Goal: Complete application form

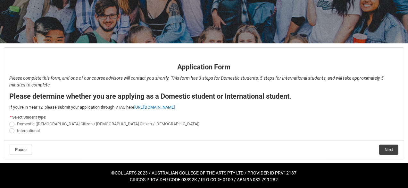
scroll to position [84, 0]
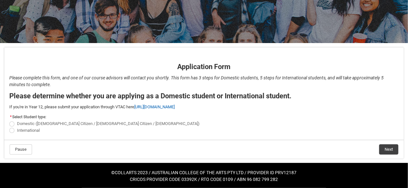
click at [12, 130] on span "REDU_Application_Form_for_Applicant flow" at bounding box center [11, 130] width 5 height 5
click at [9, 127] on input "International" at bounding box center [9, 126] width 0 height 0
radio input "true"
click at [391, 149] on button "Next" at bounding box center [389, 149] width 19 height 10
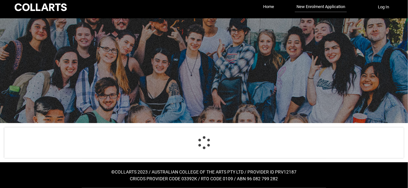
select select "choice_No"
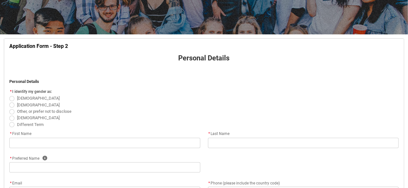
scroll to position [131, 0]
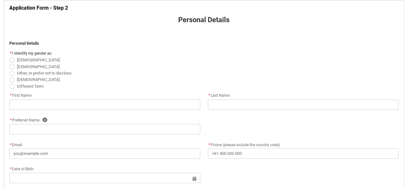
click at [11, 66] on span "REDU_Application_Form_for_Applicant flow" at bounding box center [11, 66] width 5 height 5
click at [9, 63] on input "[DEMOGRAPHIC_DATA]" at bounding box center [9, 63] width 0 height 0
radio input "true"
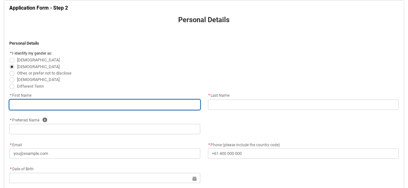
click at [72, 108] on input "REDU_Application_Form_for_Applicant flow" at bounding box center [104, 104] width 191 height 10
type lightning-primitive-input-simple "[PERSON_NAME]"
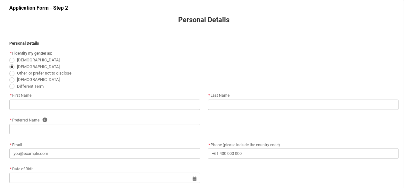
type lightning-primitive-input-simple "NOMAN"
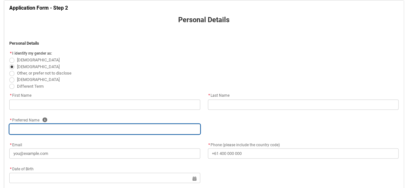
type lightning-primitive-input-simple "NOMAN"
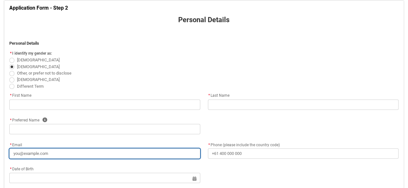
type lightning-primitive-input-simple "[EMAIL_ADDRESS][DOMAIN_NAME]"
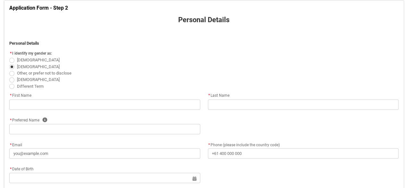
type lightning-primitive-input-simple "[PHONE_NUMBER]"
type lightning-select "Citizenship_Country.[DEMOGRAPHIC_DATA]"
type lightning-primitive-input-simple "Vill: Guptomunshi, Post: [PERSON_NAME] hat, P/S: Bhola, Dics: Bhola"
type lightning-primitive-input-simple "Ilisha Hat"
type lightning-primitive-input-simple "8300"
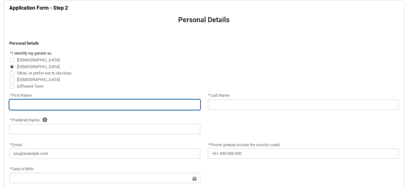
type input "[PERSON_NAME]"
type input "NOMAN"
type input "[EMAIL_ADDRESS][DOMAIN_NAME]"
type input "[PHONE_NUMBER]"
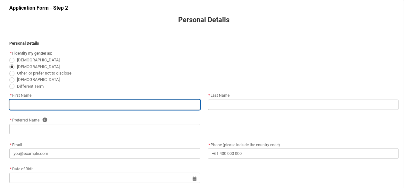
select select "Citizenship_Country.[DEMOGRAPHIC_DATA]"
type input "Vill: Guptomunshi, Post: [PERSON_NAME] hat, P/S: Bhola, Dics: Bhola"
type input "Ilisha Hat"
type input "8300"
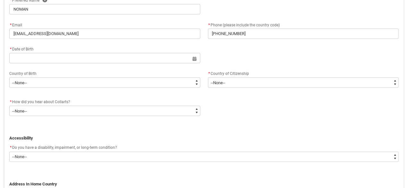
scroll to position [259, 0]
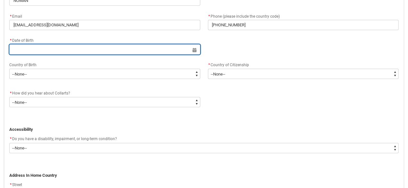
click at [197, 49] on input "REDU_Application_Form_for_Applicant flow" at bounding box center [104, 49] width 191 height 10
select select "2025"
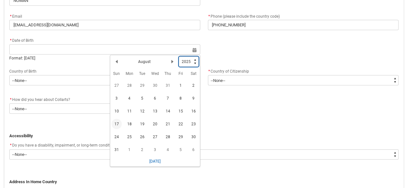
click at [188, 61] on select "1925 1926 1927 1928 1929 1930 1931 1932 1933 1934 1935 1936 1937 1938 1939 1940…" at bounding box center [189, 61] width 20 height 10
type lightning-select "1994"
click at [179, 56] on select "1925 1926 1927 1928 1929 1930 1931 1932 1933 1934 1935 1936 1937 1938 1939 1940…" at bounding box center [189, 61] width 20 height 10
select select "1994"
click at [167, 84] on span "4" at bounding box center [168, 85] width 10 height 10
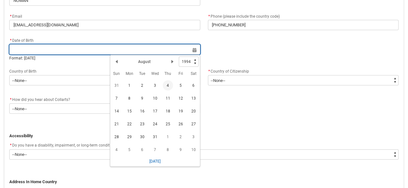
type lightning-datepicker "[DATE]"
type lightning-input "[DATE]"
type input "[DATE]"
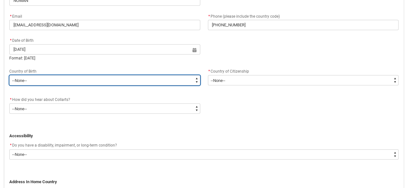
click at [56, 83] on select "--None-- [GEOGRAPHIC_DATA][PERSON_NAME] ([GEOGRAPHIC_DATA]) 7201 [GEOGRAPHIC_DA…" at bounding box center [104, 80] width 191 height 10
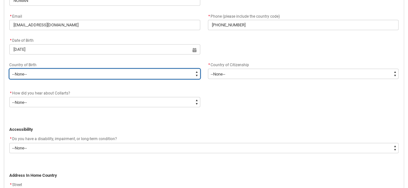
type lightning-select "Birth_Country.7101"
click at [9, 69] on select "--None-- [GEOGRAPHIC_DATA][PERSON_NAME] ([GEOGRAPHIC_DATA]) 7201 [GEOGRAPHIC_DA…" at bounding box center [104, 74] width 191 height 10
select select "Birth_Country.7101"
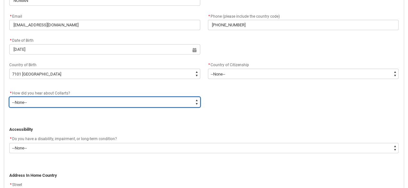
click at [51, 101] on select "--None-- Advertising - Facebook Advertising - Google Advertising - Instagram Ad…" at bounding box center [104, 102] width 191 height 10
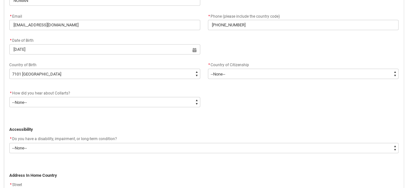
click at [55, 126] on p "Accessibility" at bounding box center [204, 129] width 390 height 6
drag, startPoint x: 67, startPoint y: 92, endPoint x: 5, endPoint y: 92, distance: 62.2
click at [5, 92] on flowruntime-screen-field "* How did you hear about Collarts? * --None-- Advertising - Facebook Advertisin…" at bounding box center [104, 99] width 199 height 21
copy div "* How did you hear about Collarts"
click at [88, 129] on p "Accessibility" at bounding box center [204, 129] width 390 height 6
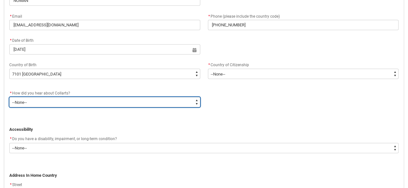
click at [76, 103] on select "--None-- Advertising - Facebook Advertising - Google Advertising - Instagram Ad…" at bounding box center [104, 102] width 191 height 10
type lightning-select "Heard_About_Collarts_[DOMAIN_NAME] Search (Google)"
click at [9, 97] on select "--None-- Advertising - Facebook Advertising - Google Advertising - Instagram Ad…" at bounding box center [104, 102] width 191 height 10
select select "Heard_About_Collarts_[DOMAIN_NAME] Search (Google)"
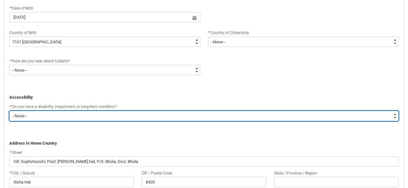
click at [100, 115] on select "--None-- Yes No" at bounding box center [204, 116] width 390 height 10
type lightning-select "Yes_TextChoice"
click at [9, 111] on select "--None-- Yes No" at bounding box center [204, 116] width 390 height 10
select select "Yes_TextChoice"
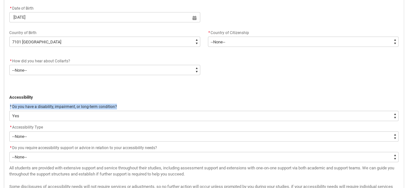
drag, startPoint x: 119, startPoint y: 102, endPoint x: 9, endPoint y: 107, distance: 110.1
click at [9, 107] on flowruntime-screen-field "* Do you have a disability, impairment, or long-term condition? * --None-- Yes …" at bounding box center [203, 113] width 397 height 21
copy div "* Do you have a disability, impairment, or long-term condition?"
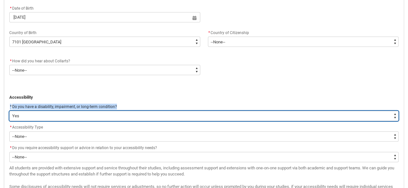
click at [38, 114] on select "--None-- Yes No" at bounding box center [204, 116] width 390 height 10
type lightning-select "No_TextChoice"
click at [9, 111] on select "--None-- Yes No" at bounding box center [204, 116] width 390 height 10
select select "No_TextChoice"
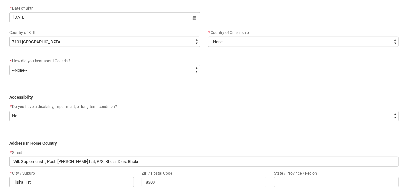
click at [121, 92] on p "REDU_Application_Form_for_Applicant flow" at bounding box center [204, 91] width 390 height 6
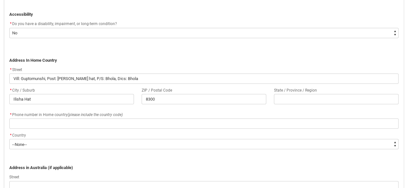
scroll to position [388, 0]
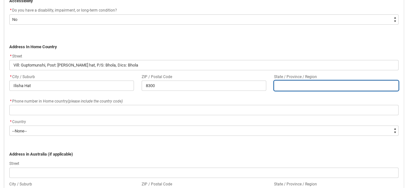
click at [308, 88] on input "REDU_Application_Form_for_Applicant flow" at bounding box center [336, 86] width 125 height 10
type lightning-primitive-input-simple "B"
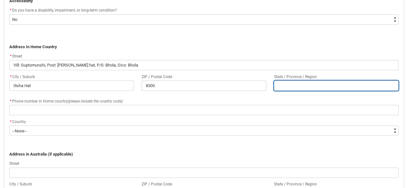
type input "B"
type lightning-primitive-input-simple "Bh"
type input "Bh"
type lightning-primitive-input-simple "Bho"
type input "Bho"
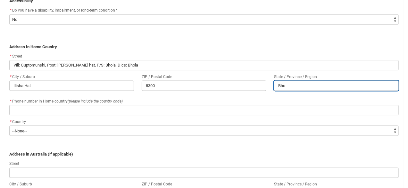
type lightning-primitive-input-simple "[PERSON_NAME]"
type input "[PERSON_NAME]"
type lightning-primitive-input-simple "Bhola"
type input "Bhola"
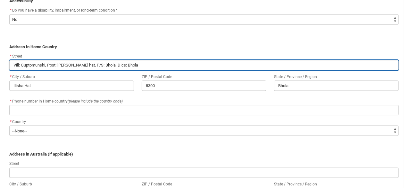
click at [169, 65] on input "Vill: Guptomunshi, Post: [PERSON_NAME] hat, P/S: Bhola, Dics: Bhola" at bounding box center [204, 65] width 390 height 10
type lightning-primitive-input-simple "Vill: Guptomunshi, Post: [PERSON_NAME] hat, P/S: Bhola, [PERSON_NAME]: Bhola,"
type input "Vill: Guptomunshi, Post: [PERSON_NAME] hat, P/S: Bhola, [PERSON_NAME]: Bhola,"
type lightning-primitive-input-simple "Vill: Guptomunshi, Post: [PERSON_NAME] hat, P/S: Bhola, [PERSON_NAME]: Bhola,"
type input "Vill: Guptomunshi, Post: [PERSON_NAME] hat, P/S: Bhola, [PERSON_NAME]: Bhola,"
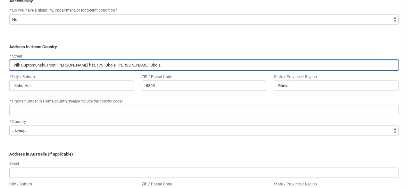
type lightning-primitive-input-simple "Vill: Guptomunshi, Post: [PERSON_NAME] hat, P/S: Bhola, [PERSON_NAME]: Bhola, B"
type input "Vill: Guptomunshi, Post: [PERSON_NAME] hat, P/S: Bhola, [PERSON_NAME]: Bhola, B"
type lightning-primitive-input-simple "Vill: Guptomunshi, Post: [PERSON_NAME] hat, P/S: Bhola, [PERSON_NAME]: [PERSON_…"
type input "Vill: Guptomunshi, Post: [PERSON_NAME] hat, P/S: Bhola, [PERSON_NAME]: [PERSON_…"
type lightning-primitive-input-simple "Vill: Guptomunshi, Post: [PERSON_NAME] hat, P/S: Bhola, Dics: Bhola, [PERSON_NA…"
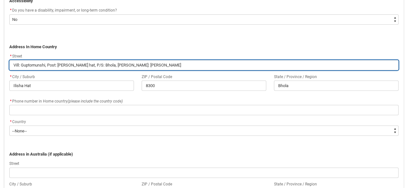
type input "Vill: Guptomunshi, Post: [PERSON_NAME] hat, P/S: Bhola, Dics: Bhola, [PERSON_NA…"
type lightning-primitive-input-simple "Vill: Guptomunshi, Post: [PERSON_NAME] hat, P/S: Bhola, [PERSON_NAME]: Bhola, […"
type input "Vill: Guptomunshi, Post: [PERSON_NAME] hat, P/S: Bhola, [PERSON_NAME]: Bhola, […"
type lightning-primitive-input-simple "Vill: Guptomunshi, Post: [PERSON_NAME] hat, P/S: Bhola, [PERSON_NAME]: Bhola, […"
type input "Vill: Guptomunshi, Post: [PERSON_NAME] hat, P/S: Bhola, [PERSON_NAME]: Bhola, […"
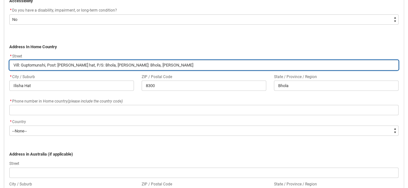
type lightning-primitive-input-simple "Vill: Guptomunshi, Post: [PERSON_NAME] hat, P/S: Bhola, [PERSON_NAME]: Bhola, […"
type input "Vill: Guptomunshi, Post: [PERSON_NAME] hat, P/S: Bhola, [PERSON_NAME]: Bhola, […"
type lightning-primitive-input-simple "Vill: Guptomunshi, Post: [PERSON_NAME] hat, P/S: Bhola, [PERSON_NAME]: Bhola, […"
type input "Vill: Guptomunshi, Post: [PERSON_NAME] hat, P/S: Bhola, [PERSON_NAME]: Bhola, […"
type lightning-primitive-input-simple "Vill: Guptomunshi, Post: [PERSON_NAME] hat, P/S: Bhola, Dics: Bhola, [PERSON_NA…"
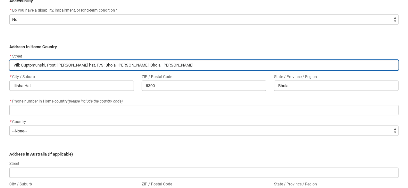
type input "Vill: Guptomunshi, Post: [PERSON_NAME] hat, P/S: Bhola, Dics: Bhola, [PERSON_NA…"
type lightning-primitive-input-simple "Vill: Guptomunshi, Post: [PERSON_NAME] hat, P/S: Bhola, Dics: Bhola, [GEOGRAPHI…"
type input "Vill: Guptomunshi, Post: [PERSON_NAME] hat, P/S: Bhola, Dics: Bhola, [GEOGRAPHI…"
type lightning-primitive-input-simple "Vill: Guptomunshi, Post: [PERSON_NAME] hat, P/S: Bhola, Dics: Bhola, [GEOGRAPHI…"
type input "Vill: Guptomunshi, Post: [PERSON_NAME] hat, P/S: Bhola, Dics: Bhola, [GEOGRAPHI…"
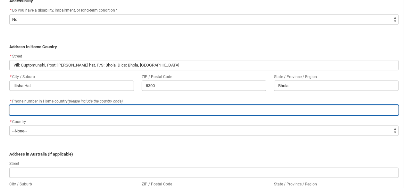
click at [95, 111] on input "REDU_Application_Form_for_Applicant flow" at bounding box center [204, 110] width 390 height 10
type lightning-primitive-input-simple "01715830192"
type input "01715830192"
drag, startPoint x: 13, startPoint y: 111, endPoint x: 24, endPoint y: 108, distance: 12.4
click at [13, 111] on input "01715830192" at bounding box center [204, 110] width 390 height 10
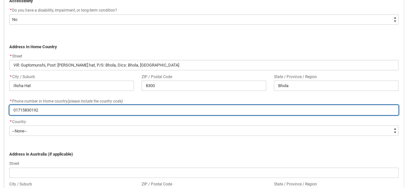
type lightning-primitive-input-simple "[PHONE_NUMBER]"
type input "[PHONE_NUMBER]"
type lightning-primitive-input-simple "[PHONE_NUMBER]"
type input "[PHONE_NUMBER]"
type lightning-primitive-input-simple "[PHONE_NUMBER]"
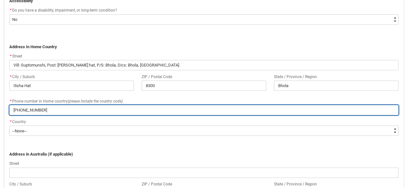
type input "[PHONE_NUMBER]"
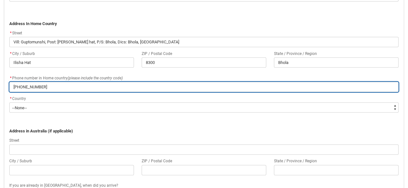
scroll to position [452, 0]
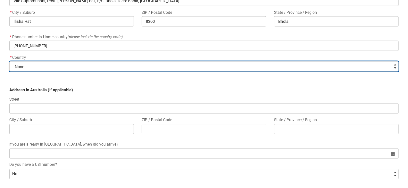
click at [24, 64] on select "--None-- [GEOGRAPHIC_DATA] ([GEOGRAPHIC_DATA]) [GEOGRAPHIC_DATA] [GEOGRAPHIC_DA…" at bounding box center [204, 66] width 390 height 10
type lightning-select "Country_Choice.7101"
click at [9, 61] on select "--None-- [GEOGRAPHIC_DATA] ([GEOGRAPHIC_DATA]) [GEOGRAPHIC_DATA] [GEOGRAPHIC_DA…" at bounding box center [204, 66] width 390 height 10
select select "Country_Choice.7101"
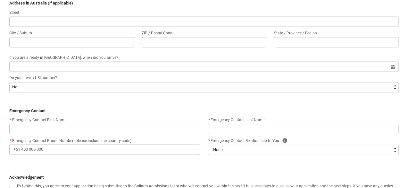
scroll to position [548, 0]
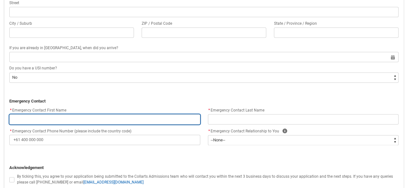
click at [76, 120] on input "REDU_Application_Form_for_Applicant flow" at bounding box center [104, 119] width 191 height 10
type lightning-primitive-input-simple "[PERSON_NAME] AL AL NOMAN"
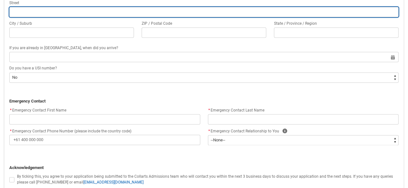
type lightning-primitive-input-simple "Vill: Guptomunshi, Post: [PERSON_NAME] hat, P/S: Bhola, Dics: Bhola"
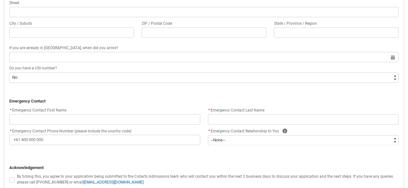
type lightning-primitive-input-simple "Ilisha Hat"
type lightning-primitive-input-simple "8300"
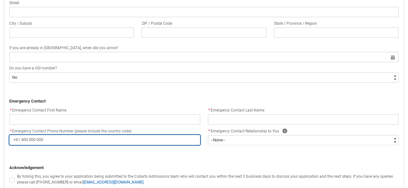
type lightning-primitive-input-simple "[PHONE_NUMBER]"
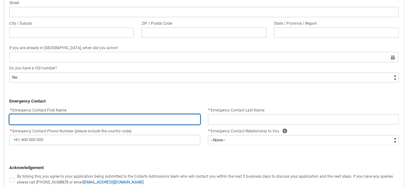
type input "Vill: Guptomunshi, Post: [PERSON_NAME] hat, P/S: Bhola, Dics: Bhola"
type input "Ilisha Hat"
type input "8300"
type input "[PERSON_NAME] AL AL NOMAN"
type input "[PHONE_NUMBER]"
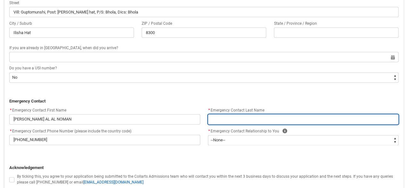
click at [248, 116] on input "REDU_Application_Form_for_Applicant flow" at bounding box center [303, 119] width 191 height 10
type lightning-primitive-input-simple "n"
type input "n"
type lightning-primitive-input-simple "N"
type input "N"
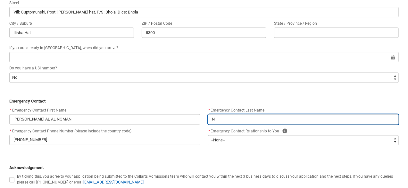
type lightning-primitive-input-simple "No"
type input "No"
type lightning-primitive-input-simple "Nom"
type input "Nom"
type lightning-primitive-input-simple "Noma"
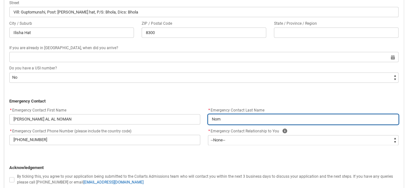
type input "Noma"
type lightning-primitive-input-simple "Noman"
type input "Noman"
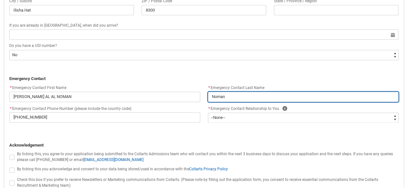
scroll to position [580, 0]
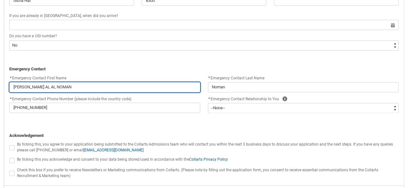
click at [62, 88] on input "[PERSON_NAME] AL AL NOMAN" at bounding box center [104, 87] width 191 height 10
type lightning-primitive-input-simple "[PERSON_NAME]"
type input "[PERSON_NAME]"
type lightning-primitive-input-simple "[PERSON_NAME]"
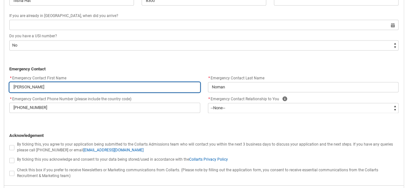
type input "[PERSON_NAME]"
type lightning-primitive-input-simple "[PERSON_NAME]"
type input "[PERSON_NAME]"
type lightning-primitive-input-simple "[PERSON_NAME]"
type input "[PERSON_NAME]"
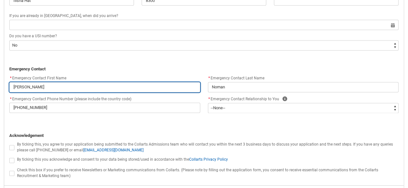
type lightning-primitive-input-simple "[PERSON_NAME]"
type input "[PERSON_NAME]"
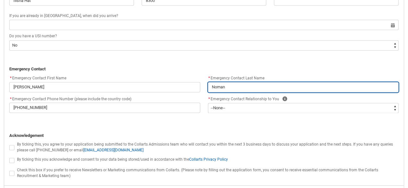
click at [229, 85] on input "Noman" at bounding box center [303, 87] width 191 height 10
type lightning-primitive-input-simple "Noma"
type input "Noma"
type lightning-primitive-input-simple "Nom"
type input "Nom"
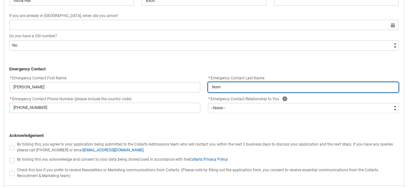
type lightning-primitive-input-simple "No"
type input "No"
type lightning-primitive-input-simple "N"
type input "N"
type lightning-primitive-input-simple "NO"
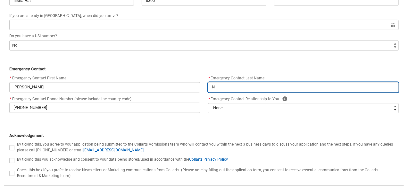
type input "NO"
type lightning-primitive-input-simple "NOM"
type input "NOM"
type lightning-primitive-input-simple "NOMA"
type input "NOMA"
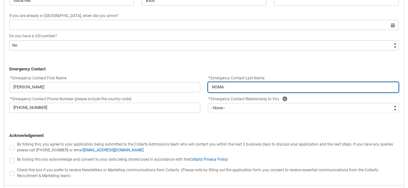
type lightning-primitive-input-simple "NOMAN"
type input "NOMAN"
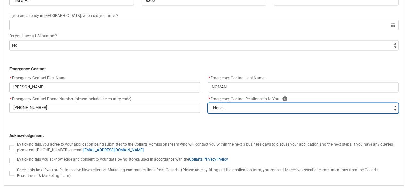
click at [263, 107] on select "--None-- Mother Father Sibling Child Partner Relation Friend" at bounding box center [303, 108] width 191 height 10
type lightning-select "Emergency_Contact_Relationship.Sibling"
click at [208, 103] on select "--None-- Mother Father Sibling Child Partner Relation Friend" at bounding box center [303, 108] width 191 height 10
select select "Emergency_Contact_Relationship.Sibling"
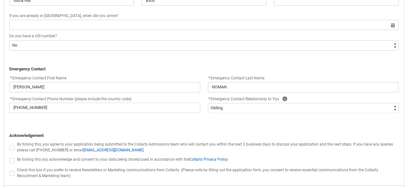
click at [166, 120] on p "REDU_Application_Form_for_Applicant flow" at bounding box center [204, 123] width 390 height 6
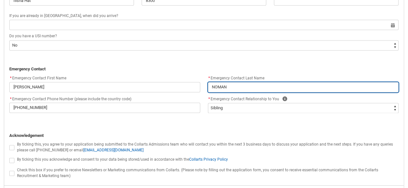
drag, startPoint x: 230, startPoint y: 87, endPoint x: 198, endPoint y: 84, distance: 32.6
click at [198, 84] on div "* Emergency Contact First Name [PERSON_NAME] * Emergency Contact Phone Number (…" at bounding box center [203, 96] width 397 height 45
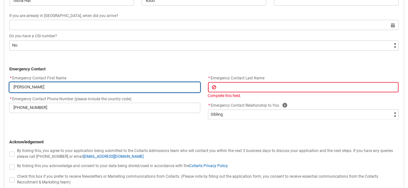
drag, startPoint x: 73, startPoint y: 84, endPoint x: 0, endPoint y: 76, distance: 73.3
type lightning-primitive-input-simple "F"
type input "F"
type lightning-primitive-input-simple "Fm"
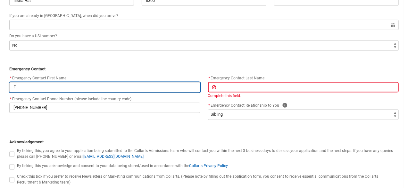
type input "Fm"
type lightning-primitive-input-simple "F"
type input "F"
type lightning-primitive-input-simple "m"
type input "m"
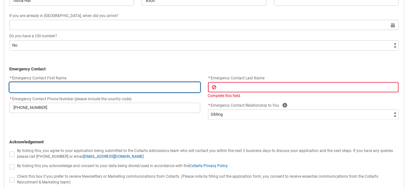
type lightning-primitive-input-simple "M"
type input "M"
type lightning-primitive-input-simple "Md"
type input "Md"
type lightning-primitive-input-simple "Md."
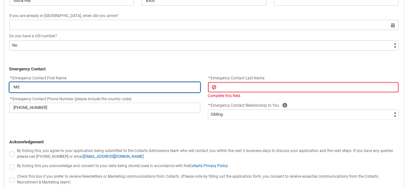
type input "Md."
type lightning-primitive-input-simple "Md."
type input "Md."
type lightning-primitive-input-simple "Md. Z"
type input "Md. Z"
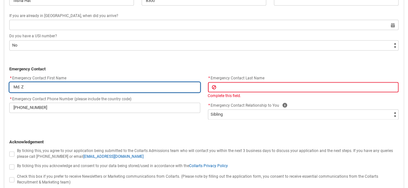
type lightning-primitive-input-simple "Md. Zu"
type input "Md. Zu"
type lightning-primitive-input-simple "Md. Zub"
type input "Md. Zub"
type lightning-primitive-input-simple "Md. [PERSON_NAME]"
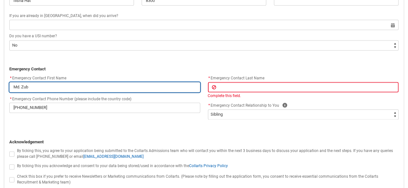
type input "Md. [PERSON_NAME]"
type lightning-primitive-input-simple "Md. [GEOGRAPHIC_DATA]"
type input "Md. [GEOGRAPHIC_DATA]"
type lightning-primitive-input-simple "Md. [GEOGRAPHIC_DATA]"
type input "Md. [GEOGRAPHIC_DATA]"
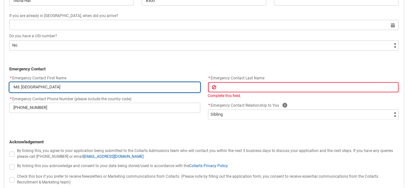
type lightning-primitive-input-simple "Md. [GEOGRAPHIC_DATA]"
type input "Md. [GEOGRAPHIC_DATA]"
type lightning-primitive-input-simple "Md. [GEOGRAPHIC_DATA]"
type input "Md. [GEOGRAPHIC_DATA]"
type lightning-primitive-input-simple "Md. Zubaiar"
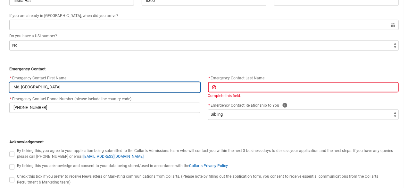
type input "Md. Zubaiar"
click at [23, 87] on input "Md. Zubaiar" at bounding box center [104, 87] width 191 height 10
type lightning-primitive-input-simple "Md. ubaiar"
type input "Md. ubaiar"
type lightning-primitive-input-simple "Md. [GEOGRAPHIC_DATA]"
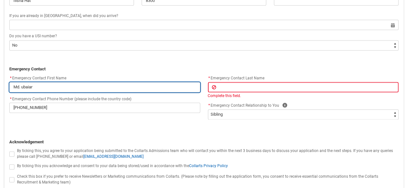
type input "Md. [GEOGRAPHIC_DATA]"
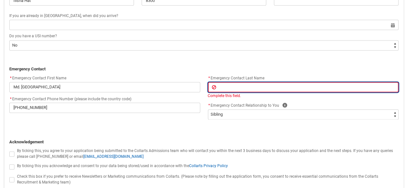
click at [231, 90] on input "REDU_Application_Form_for_Applicant flow" at bounding box center [303, 87] width 191 height 10
type lightning-primitive-input-simple "+"
type input "+"
type lightning-primitive-input-simple "J"
type input "J"
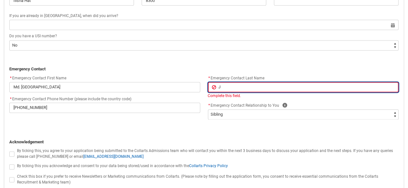
type lightning-primitive-input-simple "JI"
type input "JI"
type lightning-primitive-input-simple "J"
type input "J"
type lightning-primitive-input-simple "I"
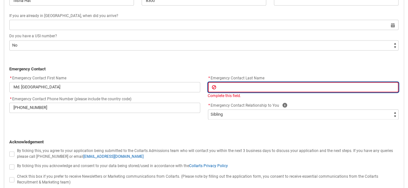
type input "I"
type lightning-primitive-input-simple "Is"
type input "Is"
type lightning-primitive-input-simple "Isl"
type input "Isl"
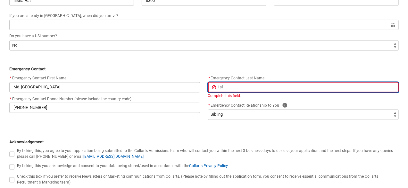
type lightning-primitive-input-simple "Isla"
type input "Isla"
type lightning-primitive-input-simple "[DEMOGRAPHIC_DATA]"
type input "[DEMOGRAPHIC_DATA]"
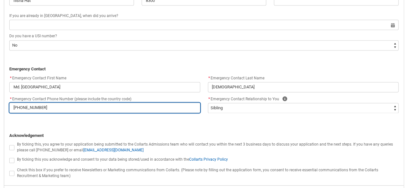
drag, startPoint x: 75, startPoint y: 106, endPoint x: 17, endPoint y: 107, distance: 58.4
click at [17, 107] on input "[PHONE_NUMBER]" at bounding box center [104, 108] width 191 height 10
type lightning-primitive-input-simple "[PHONE_NUMBER]"
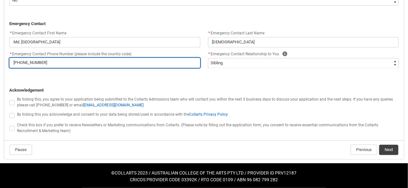
scroll to position [626, 0]
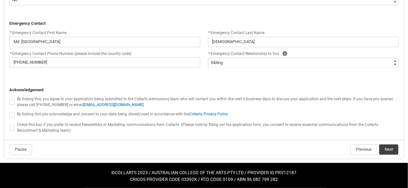
click at [12, 101] on span "REDU_Application_Form_for_Applicant flow" at bounding box center [11, 101] width 5 height 5
click at [9, 98] on input "REDU_Application_Form_for_Applicant flow" at bounding box center [9, 98] width 0 height 0
click at [9, 112] on span "REDU_Application_Form_for_Applicant flow" at bounding box center [11, 114] width 5 height 5
click at [9, 111] on input "REDU_Application_Form_for_Applicant flow" at bounding box center [9, 111] width 0 height 0
click at [10, 127] on span "REDU_Application_Form_for_Applicant flow" at bounding box center [11, 127] width 5 height 5
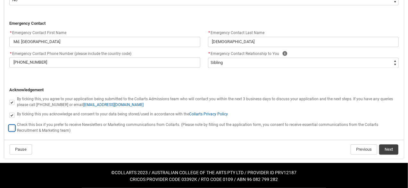
click at [9, 124] on input "REDU_Application_Form_for_Applicant flow" at bounding box center [9, 124] width 0 height 0
click at [390, 148] on button "Next" at bounding box center [389, 149] width 19 height 10
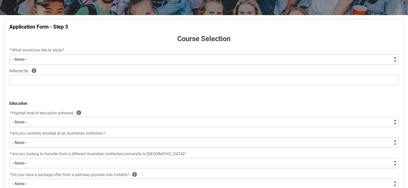
scroll to position [109, 0]
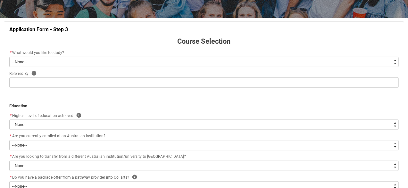
click at [90, 63] on select "--None-- Diploma Bachelor Post Graduate" at bounding box center [204, 62] width 390 height 10
click at [9, 57] on select "--None-- Diploma Bachelor Post Graduate" at bounding box center [204, 62] width 390 height 10
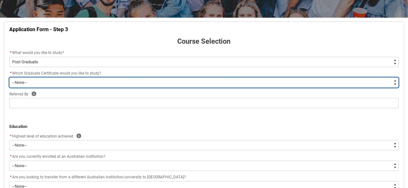
click at [60, 87] on select "--None-- Graduate Certificate of Higher Education (Creative Arts)" at bounding box center [204, 82] width 390 height 10
click at [9, 77] on select "--None-- Graduate Certificate of Higher Education (Creative Arts)" at bounding box center [204, 82] width 390 height 10
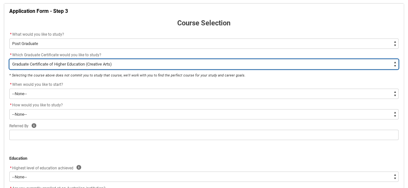
scroll to position [141, 0]
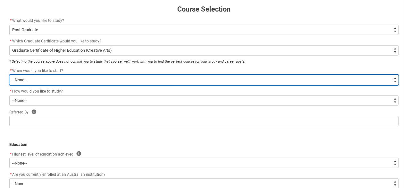
click at [51, 76] on select "--None--" at bounding box center [204, 80] width 390 height 10
click at [47, 84] on select "--None--" at bounding box center [204, 80] width 390 height 10
click at [50, 81] on select "--None--" at bounding box center [204, 80] width 390 height 10
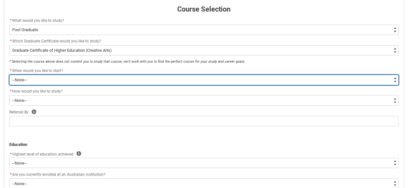
click at [50, 81] on select "--None--" at bounding box center [204, 80] width 390 height 10
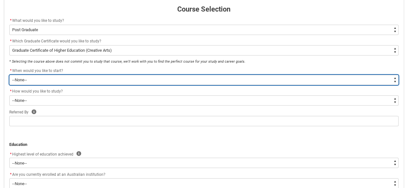
click at [50, 81] on select "--None--" at bounding box center [204, 80] width 390 height 10
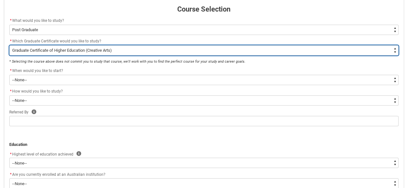
click at [82, 49] on select "--None-- Graduate Certificate of Higher Education (Creative Arts)" at bounding box center [204, 50] width 390 height 10
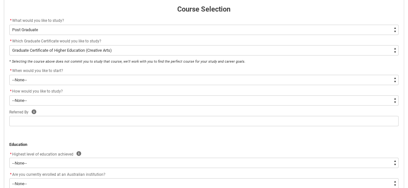
click at [60, 23] on div "* What would you like to study?" at bounding box center [204, 21] width 390 height 8
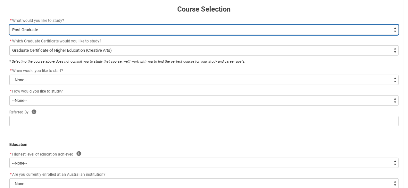
click at [61, 26] on select "--None-- Diploma Bachelor Post Graduate" at bounding box center [204, 30] width 390 height 10
click at [9, 25] on select "--None-- Diploma Bachelor Post Graduate" at bounding box center [204, 30] width 390 height 10
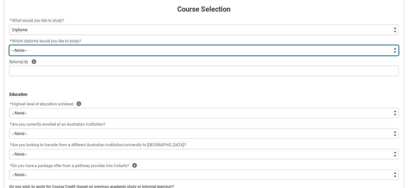
click at [48, 50] on select "--None-- Diploma of 2D Animation Diploma of Applied Business (Entertainment Man…" at bounding box center [204, 50] width 390 height 10
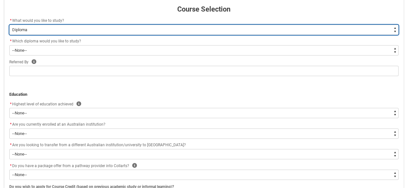
click at [70, 32] on select "--None-- Diploma Bachelor Post Graduate" at bounding box center [204, 30] width 390 height 10
click at [9, 25] on select "--None-- Diploma Bachelor Post Graduate" at bounding box center [204, 30] width 390 height 10
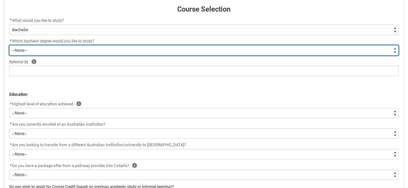
click at [49, 51] on select "--None-- Bachelor of 2D Animation Bachelor of Applied Business (Entertainment M…" at bounding box center [204, 50] width 390 height 10
